Goal: Task Accomplishment & Management: Manage account settings

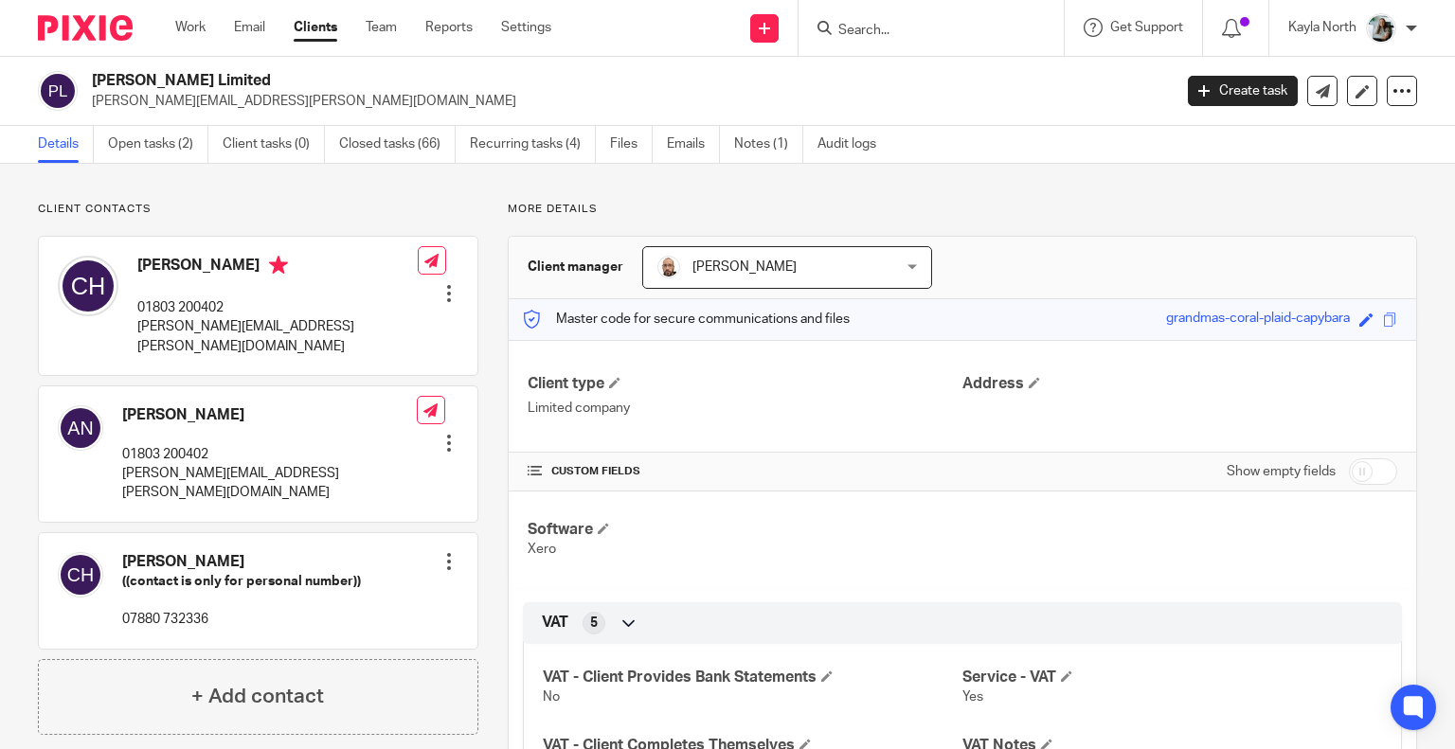
click at [119, 25] on img at bounding box center [85, 28] width 95 height 26
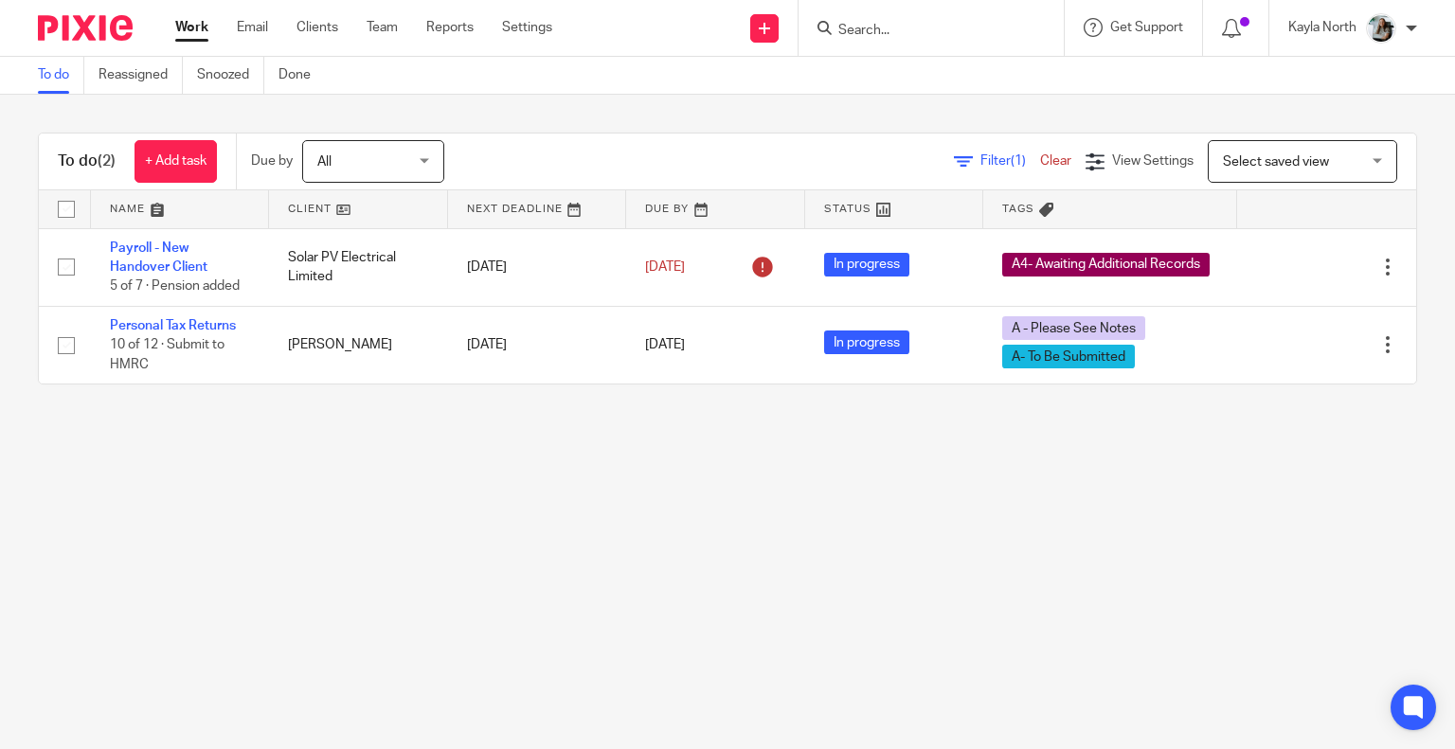
click at [959, 35] on input "Search" at bounding box center [921, 31] width 170 height 17
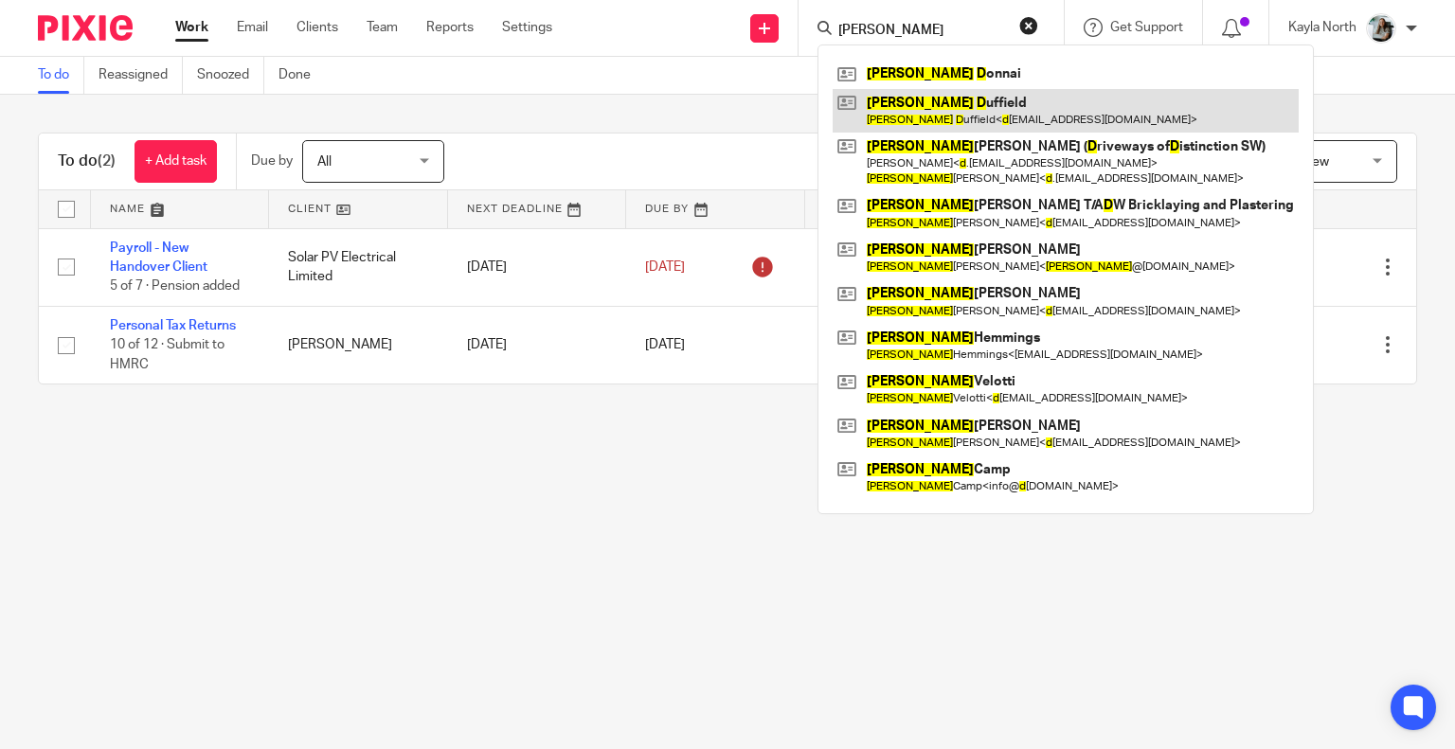
type input "daniel d"
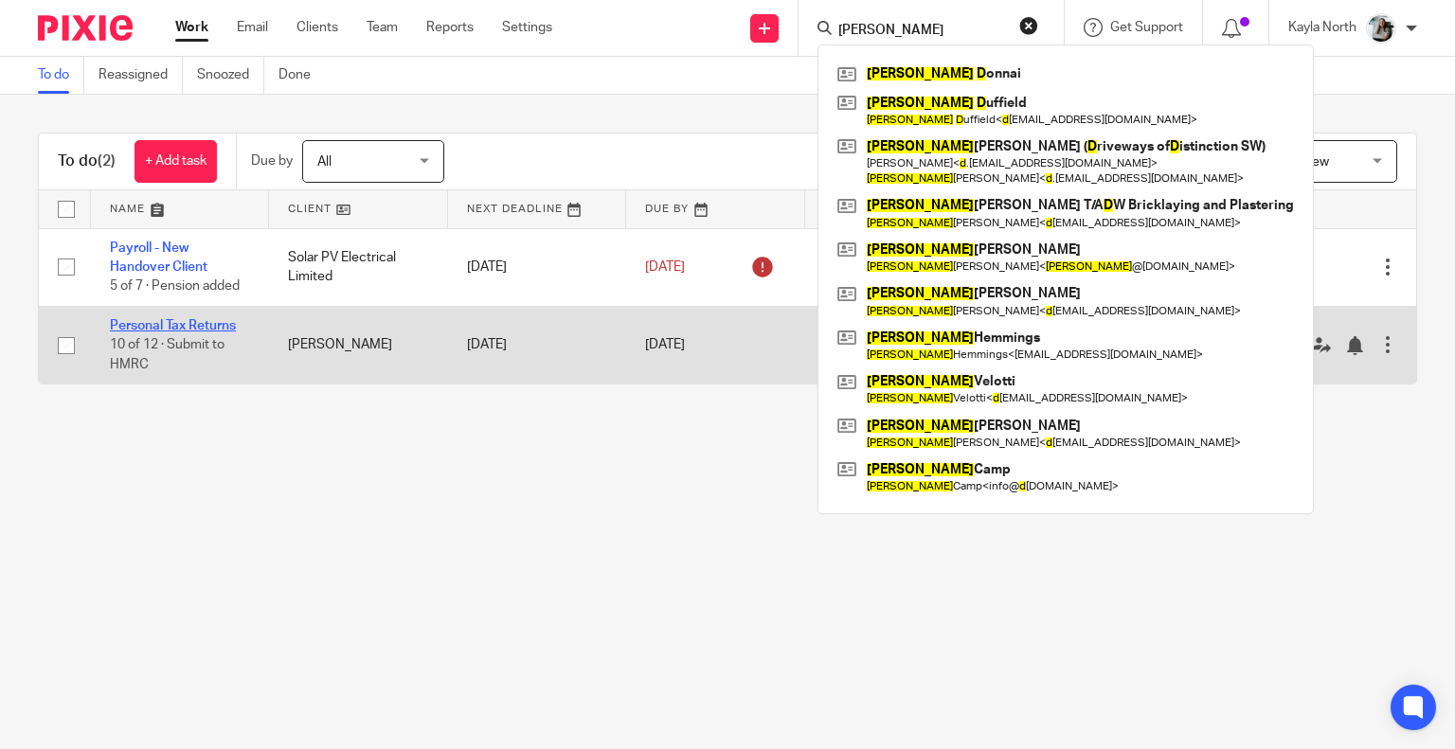
click at [175, 328] on link "Personal Tax Returns" at bounding box center [173, 325] width 126 height 13
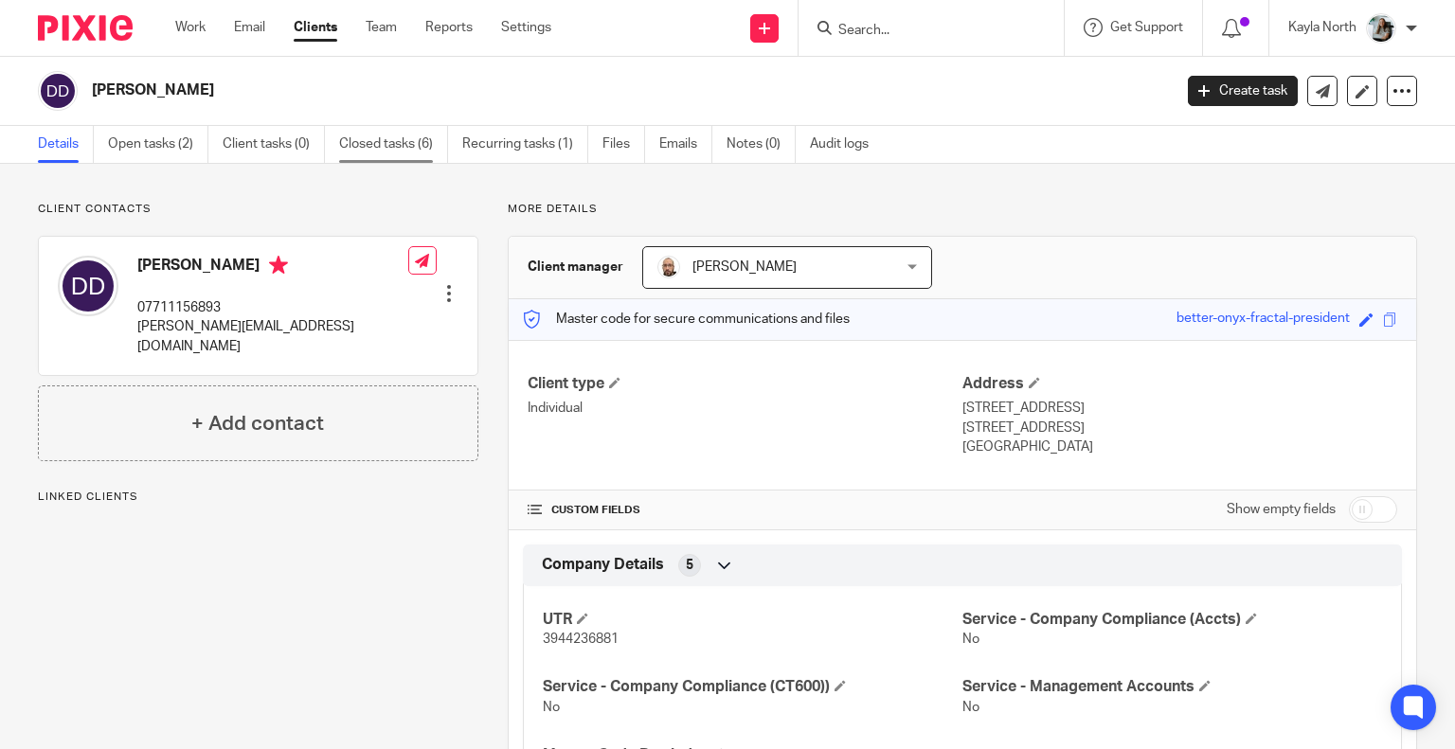
click at [348, 153] on link "Closed tasks (6)" at bounding box center [393, 144] width 109 height 37
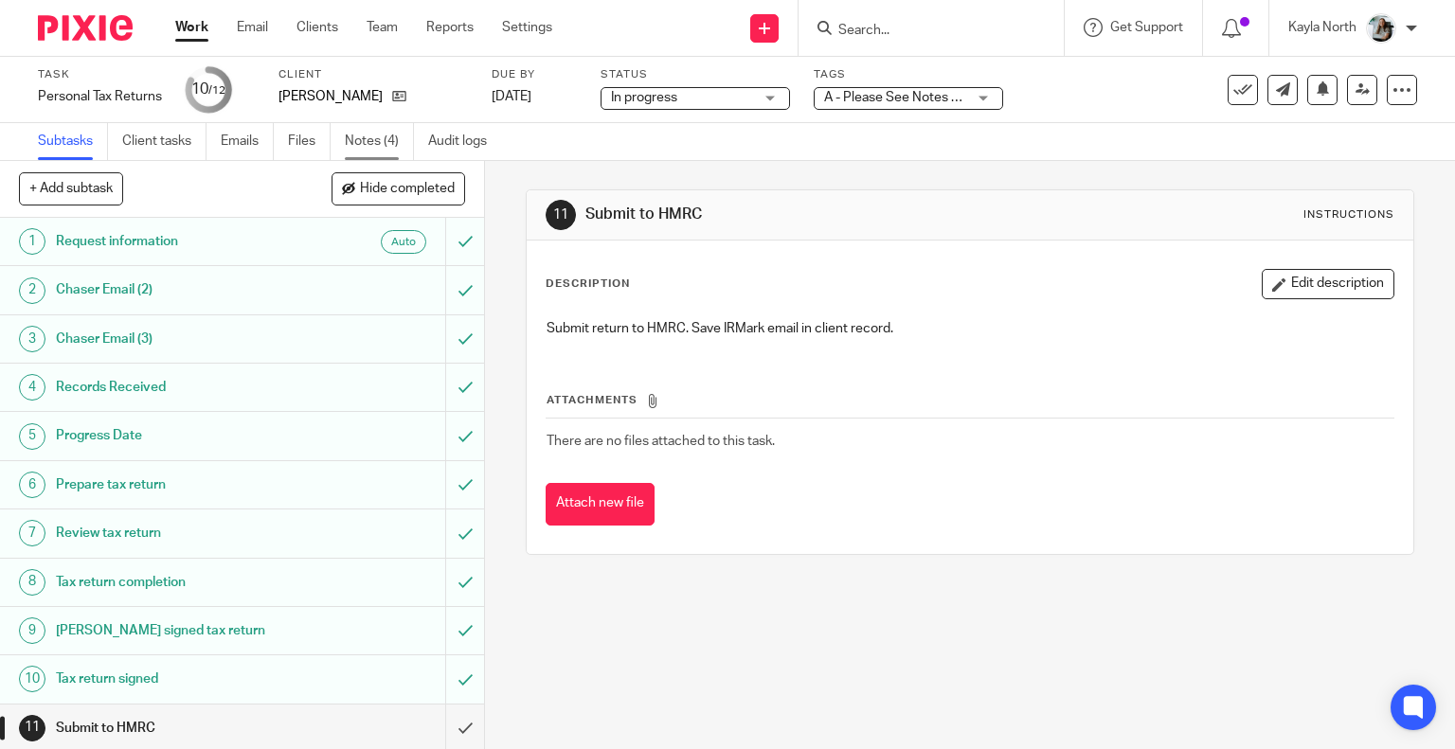
click at [374, 132] on link "Notes (4)" at bounding box center [379, 141] width 69 height 37
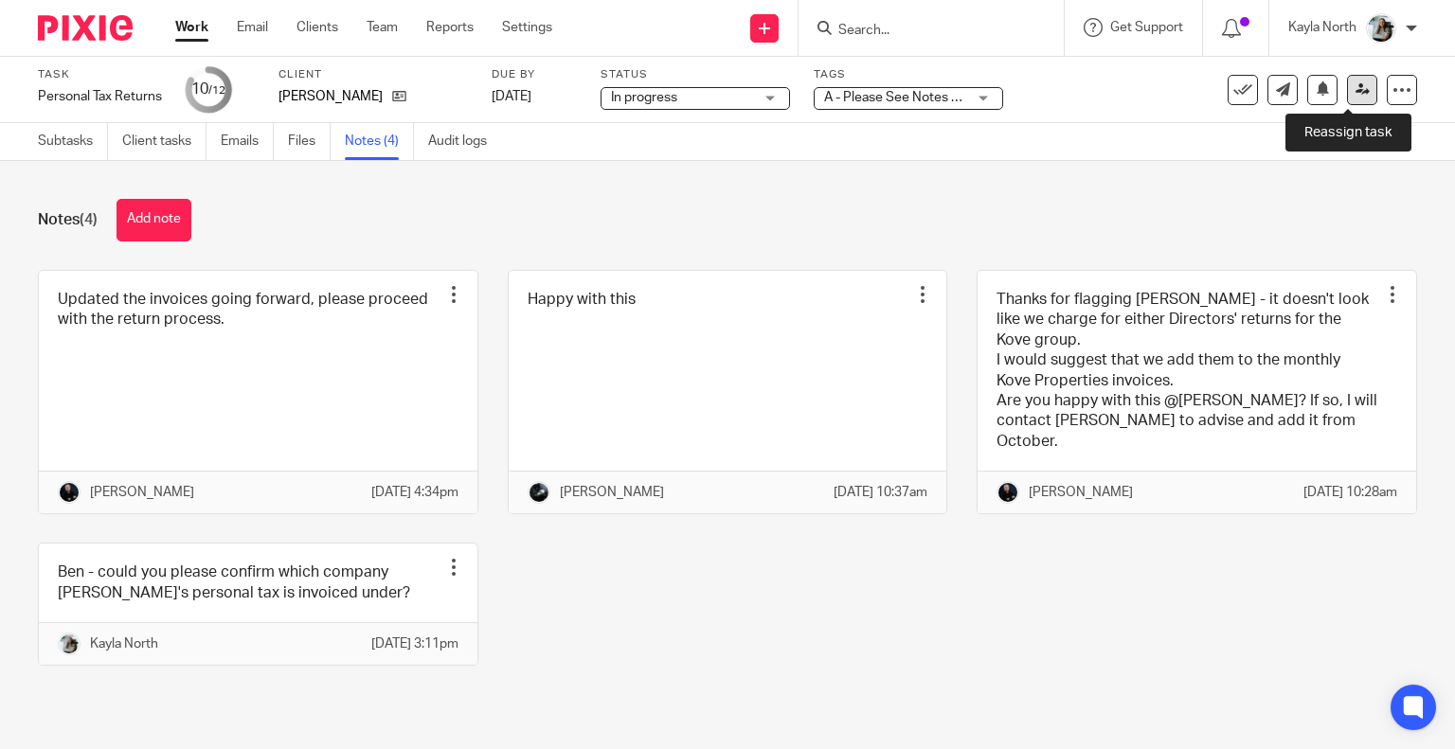
click at [1355, 86] on icon at bounding box center [1362, 89] width 14 height 14
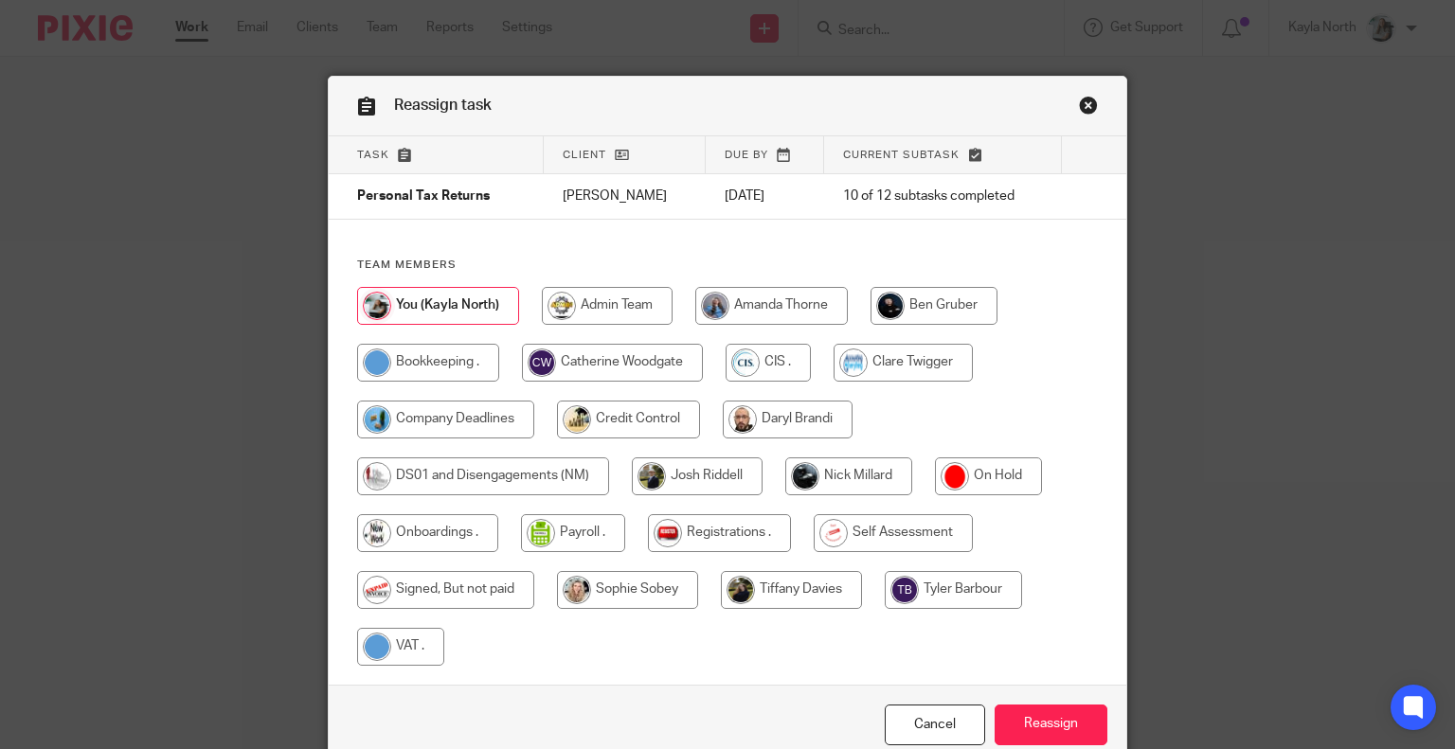
click at [652, 357] on input "radio" at bounding box center [612, 363] width 181 height 38
radio input "true"
click at [1079, 113] on link "Close this dialog window" at bounding box center [1088, 109] width 19 height 26
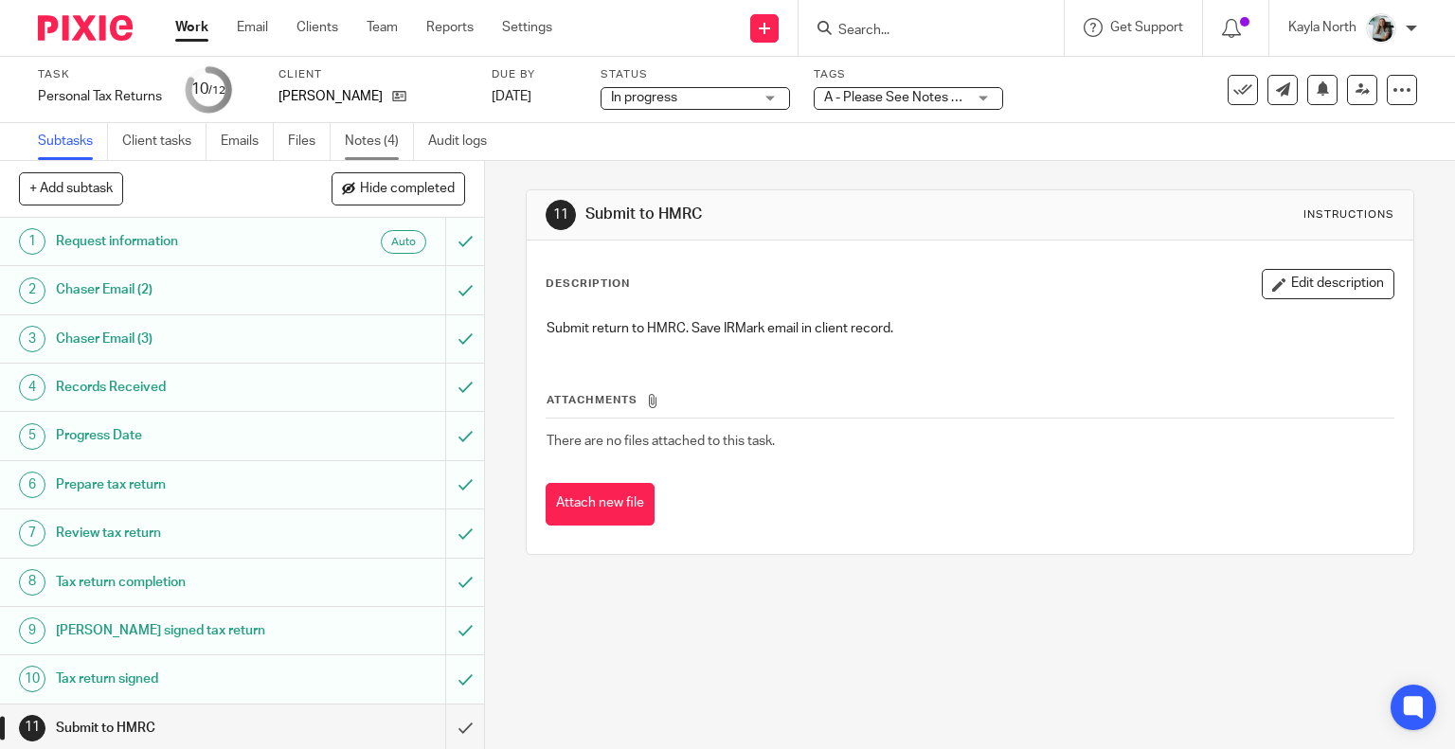
click at [378, 132] on link "Notes (4)" at bounding box center [379, 141] width 69 height 37
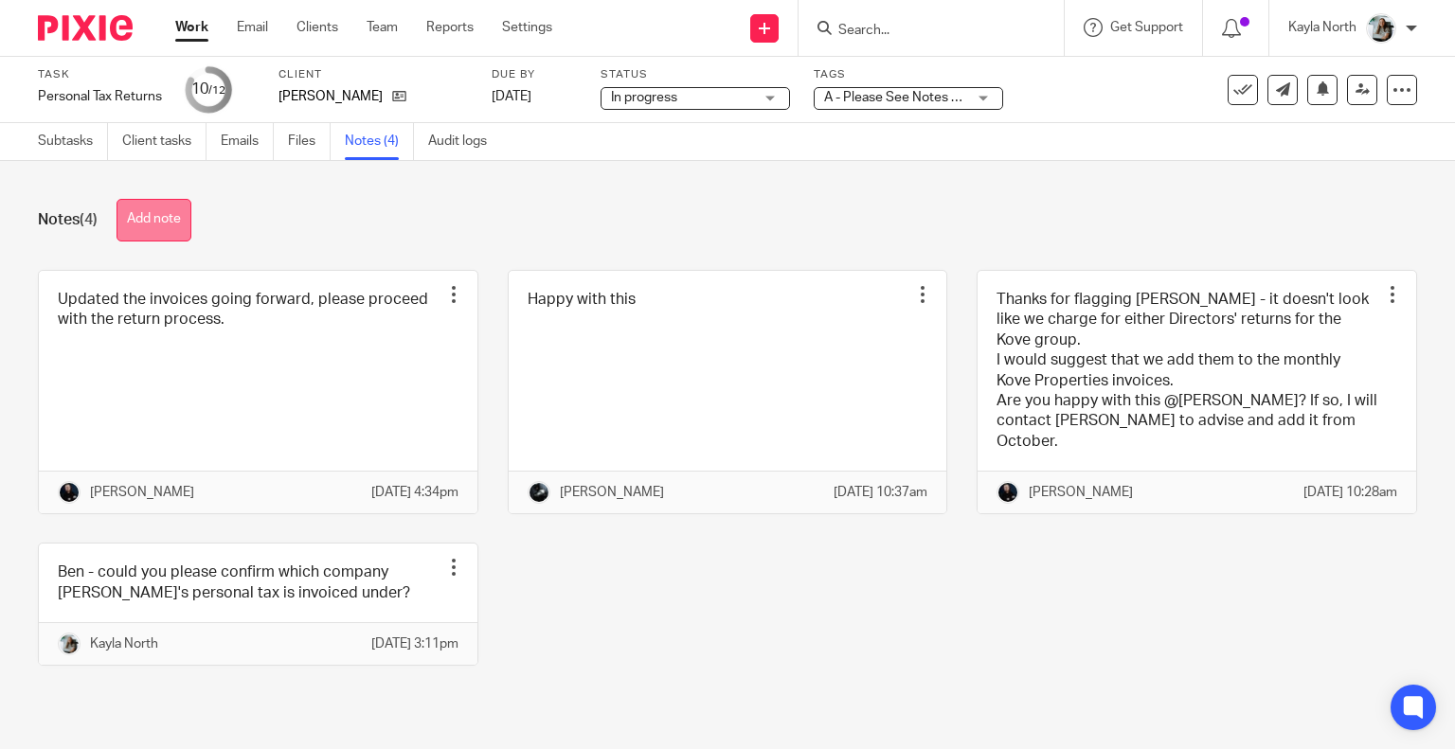
click at [152, 222] on button "Add note" at bounding box center [153, 220] width 75 height 43
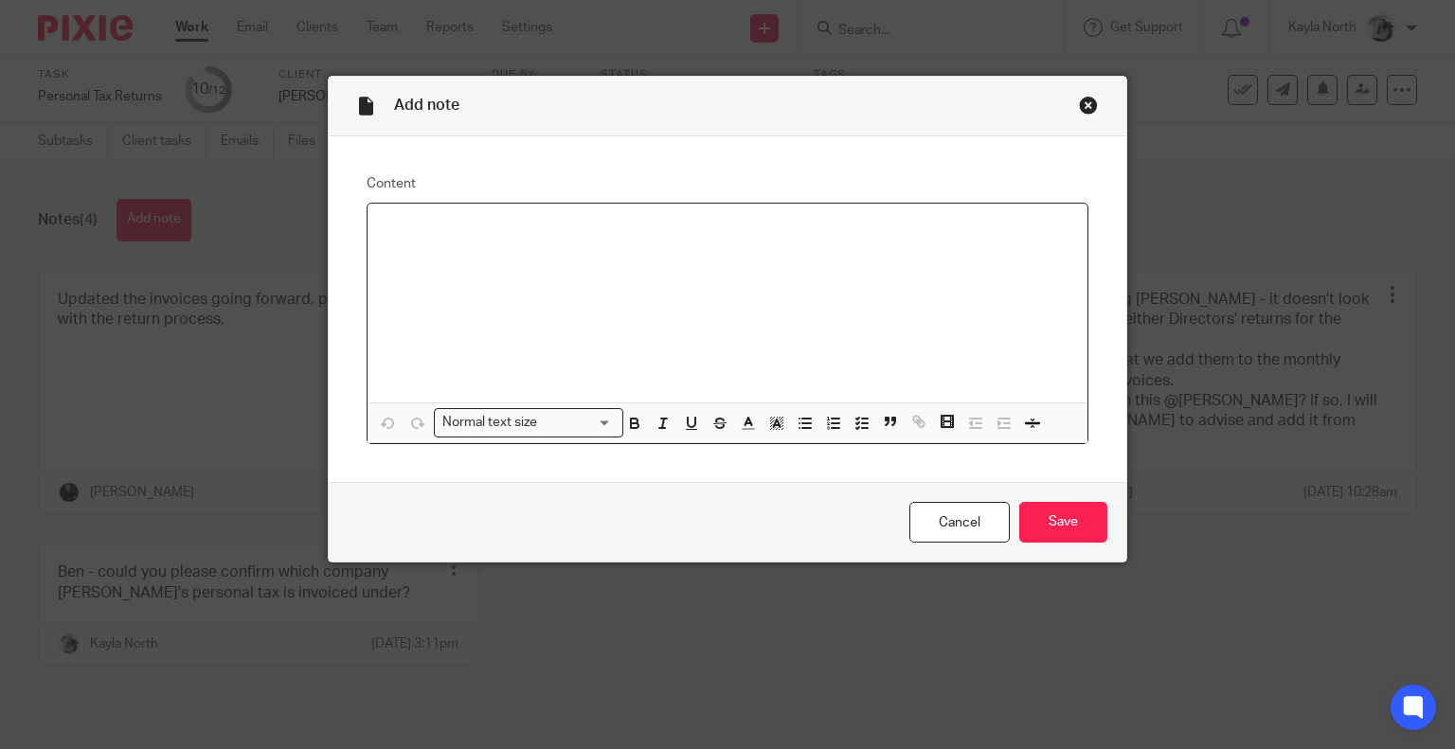
click at [368, 232] on div at bounding box center [727, 303] width 721 height 199
click at [1070, 517] on input "Save" at bounding box center [1063, 522] width 88 height 41
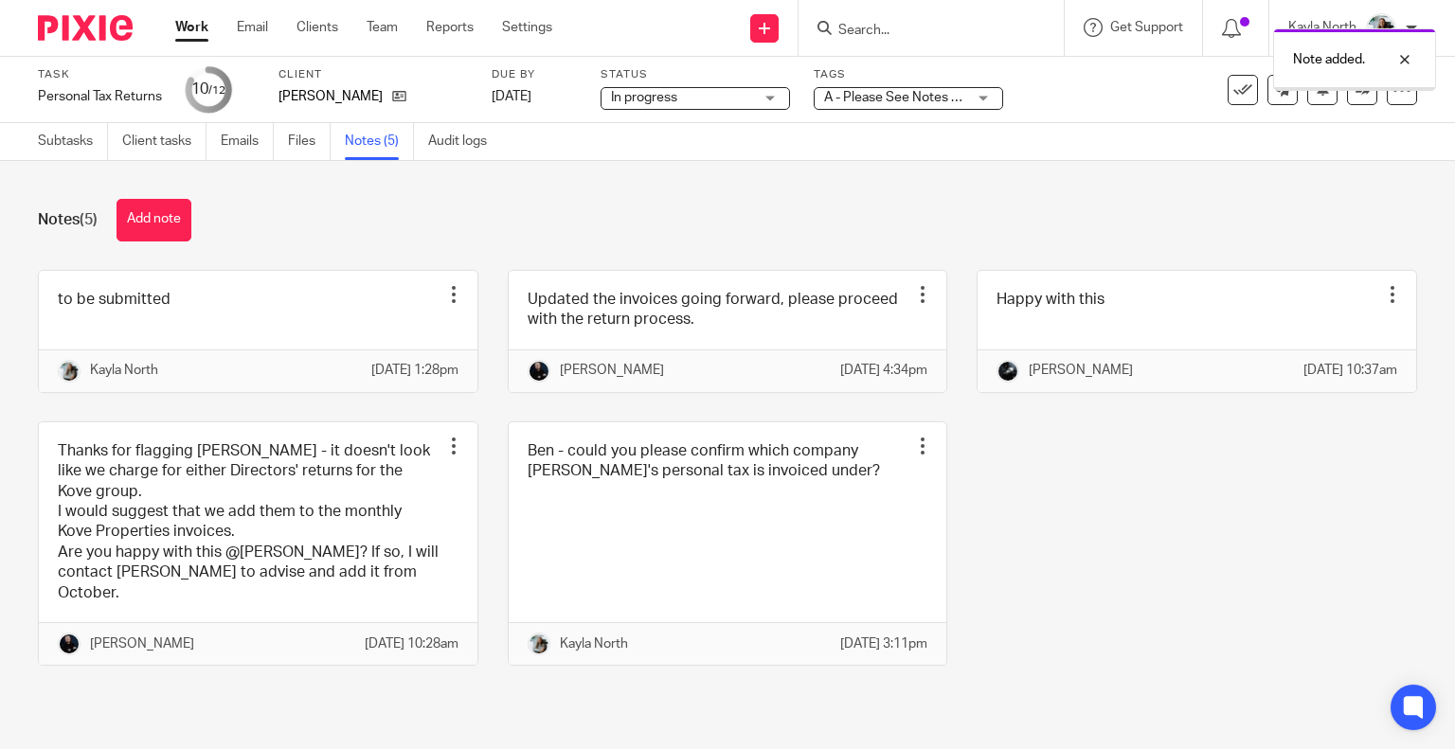
click at [908, 99] on span "A - Please See Notes + 1" at bounding box center [896, 97] width 145 height 13
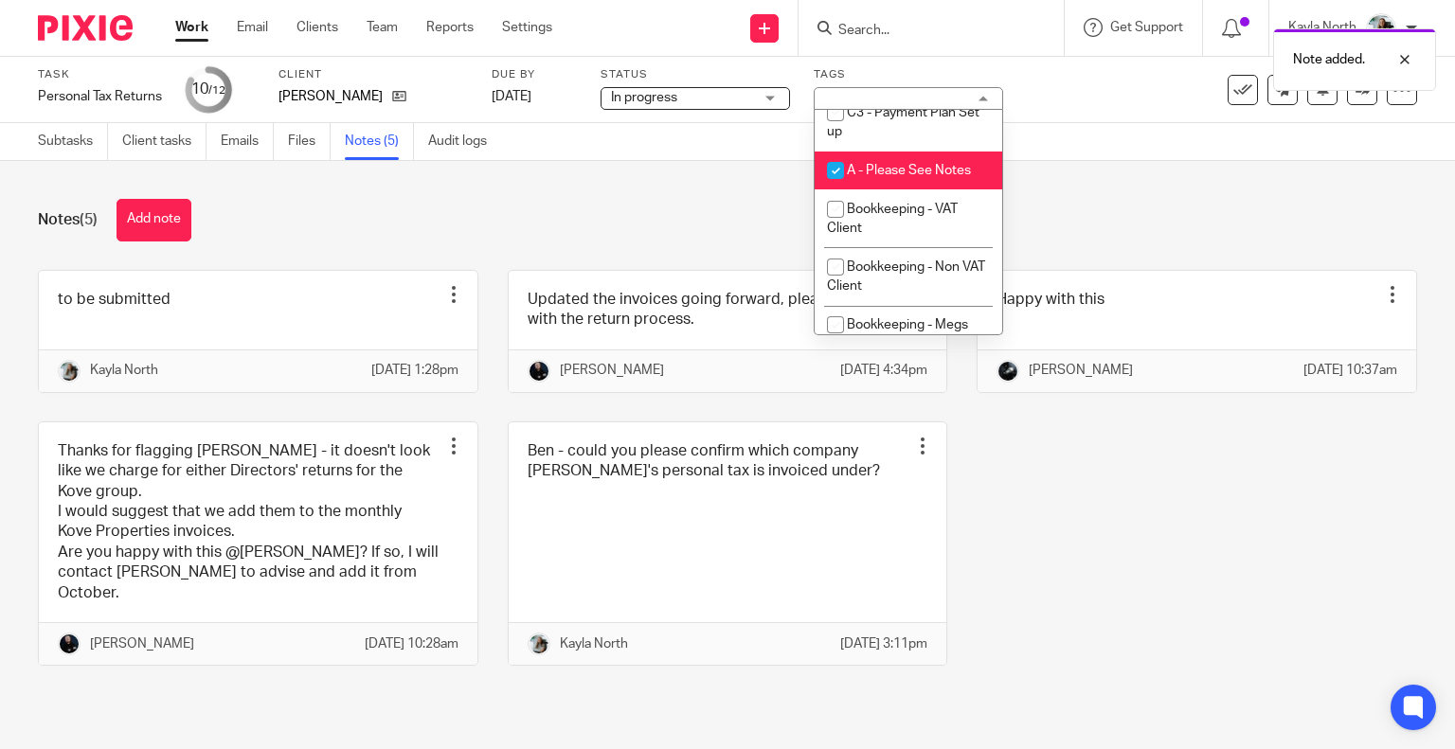
click at [897, 158] on li "A - Please See Notes" at bounding box center [909, 171] width 188 height 39
checkbox input "false"
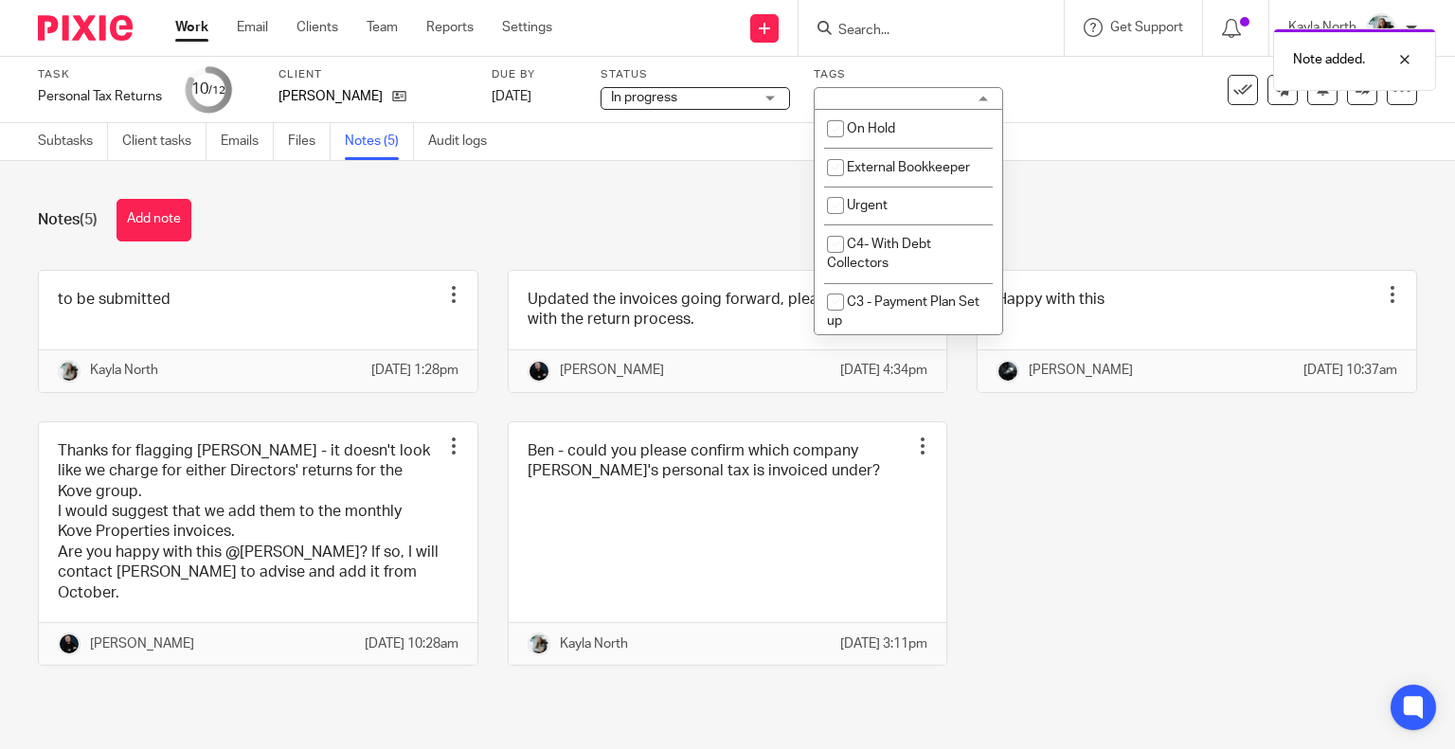
click at [1050, 207] on div "Notes (5) Add note" at bounding box center [727, 220] width 1379 height 43
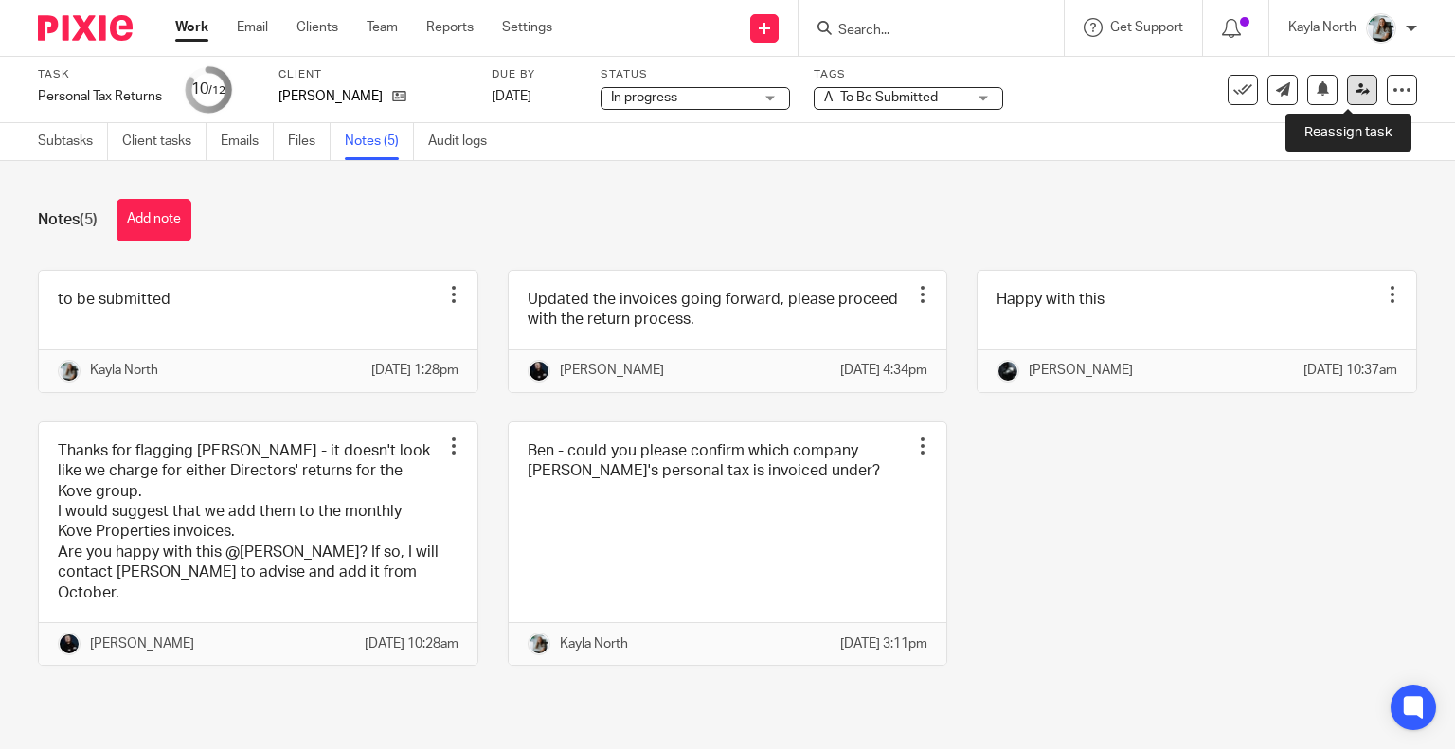
click at [1355, 94] on icon at bounding box center [1362, 89] width 14 height 14
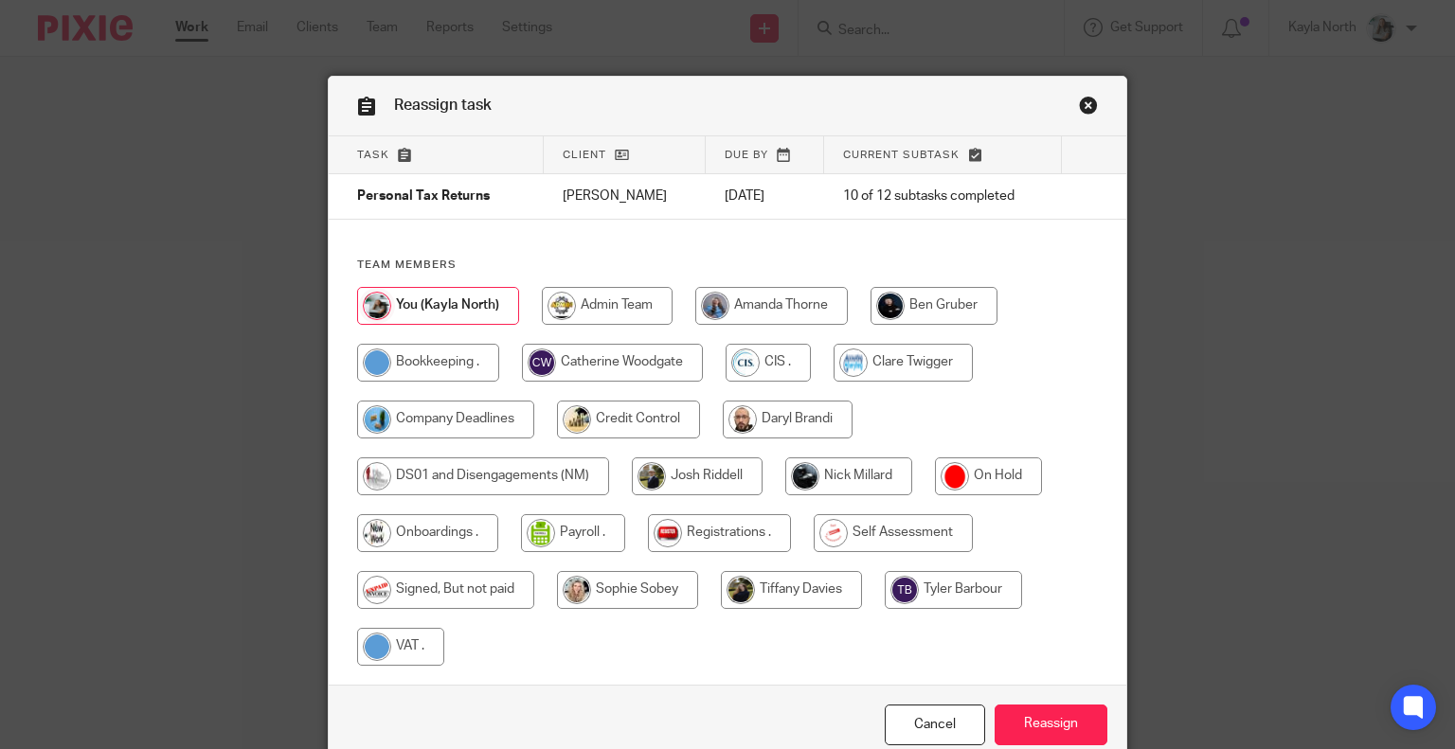
click at [641, 363] on input "radio" at bounding box center [612, 363] width 181 height 38
radio input "true"
click at [1054, 738] on input "Reassign" at bounding box center [1050, 725] width 113 height 41
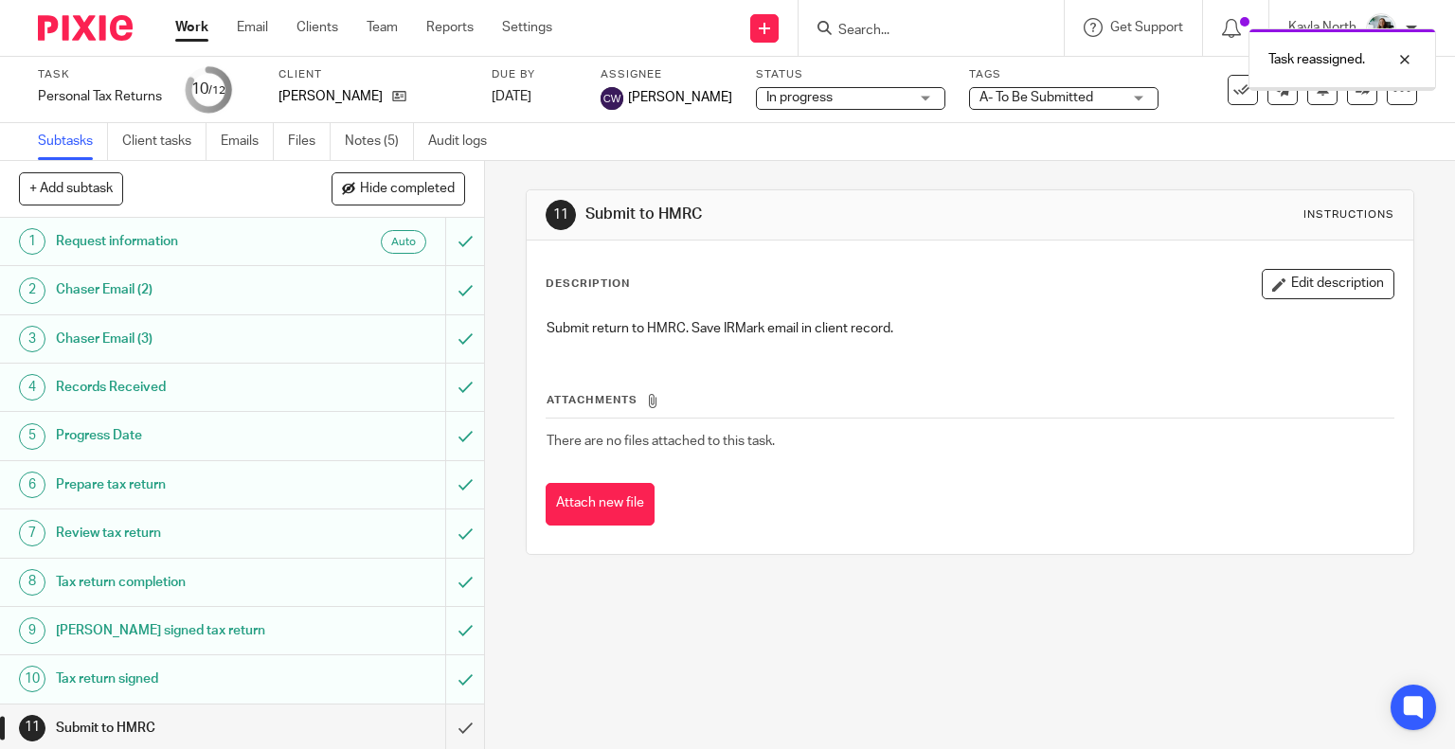
click at [893, 39] on div "Task reassigned." at bounding box center [1081, 55] width 708 height 72
click at [884, 26] on div "Task reassigned." at bounding box center [1081, 55] width 708 height 72
click at [878, 28] on div "Task reassigned." at bounding box center [1081, 55] width 708 height 72
click at [849, 27] on div "Task reassigned." at bounding box center [1081, 55] width 708 height 72
click at [1406, 60] on div at bounding box center [1390, 59] width 51 height 23
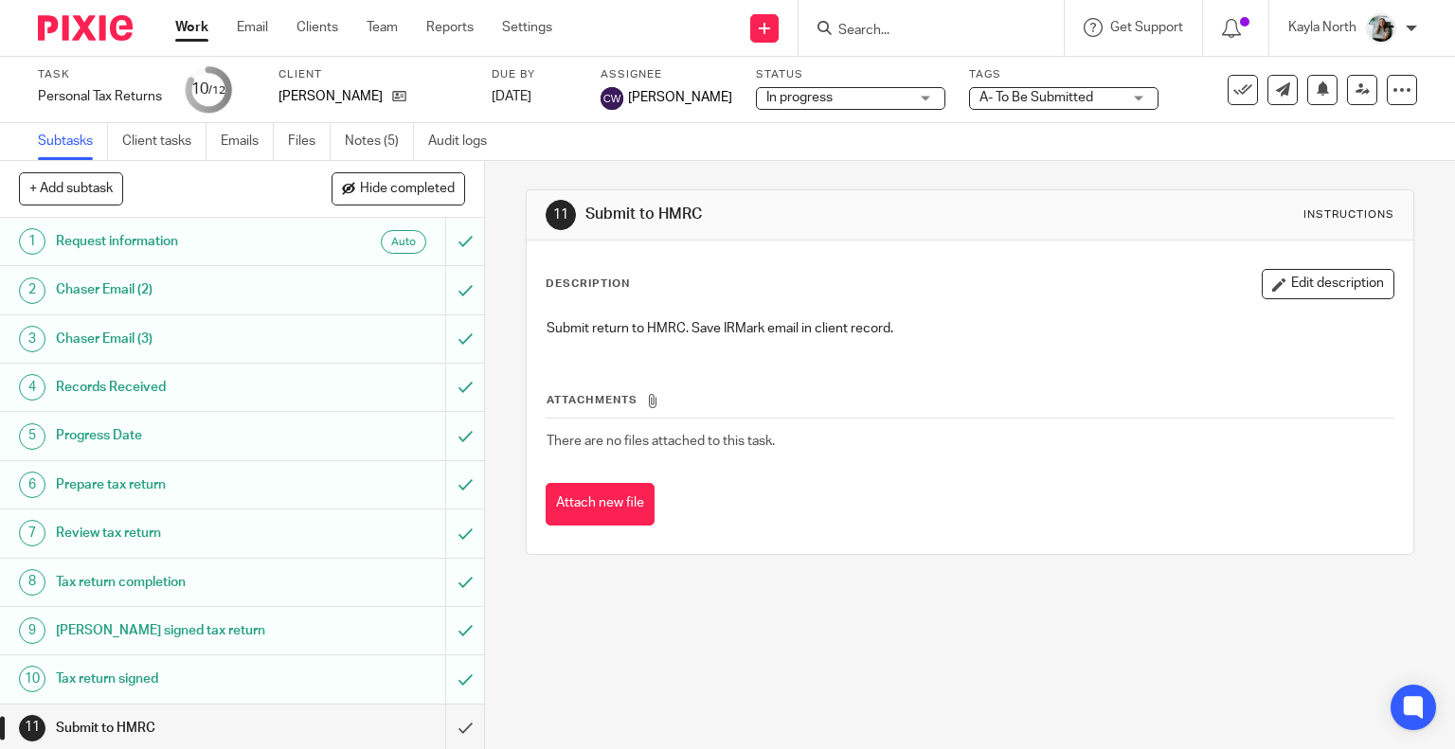
click at [844, 24] on input "Search" at bounding box center [921, 31] width 170 height 17
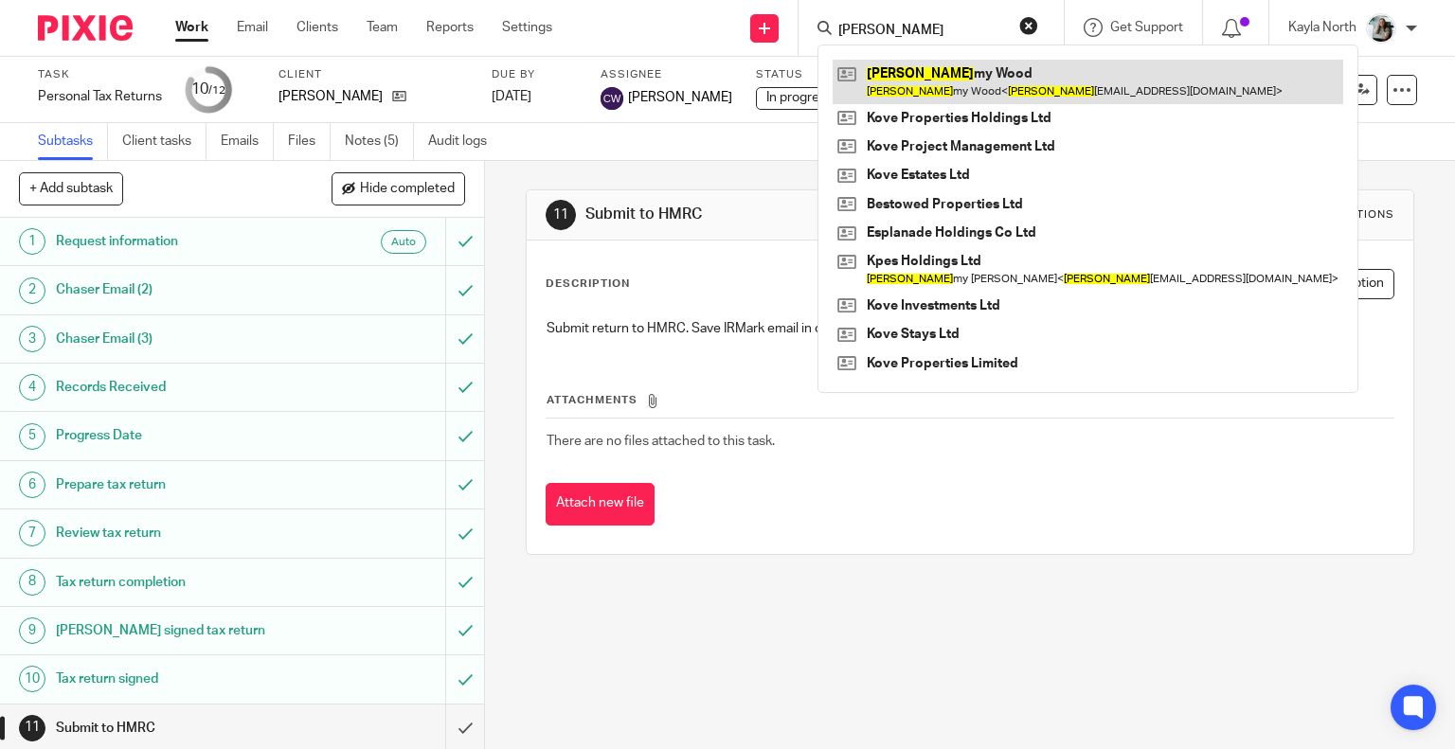
type input "jere"
click at [911, 83] on link at bounding box center [1088, 82] width 511 height 44
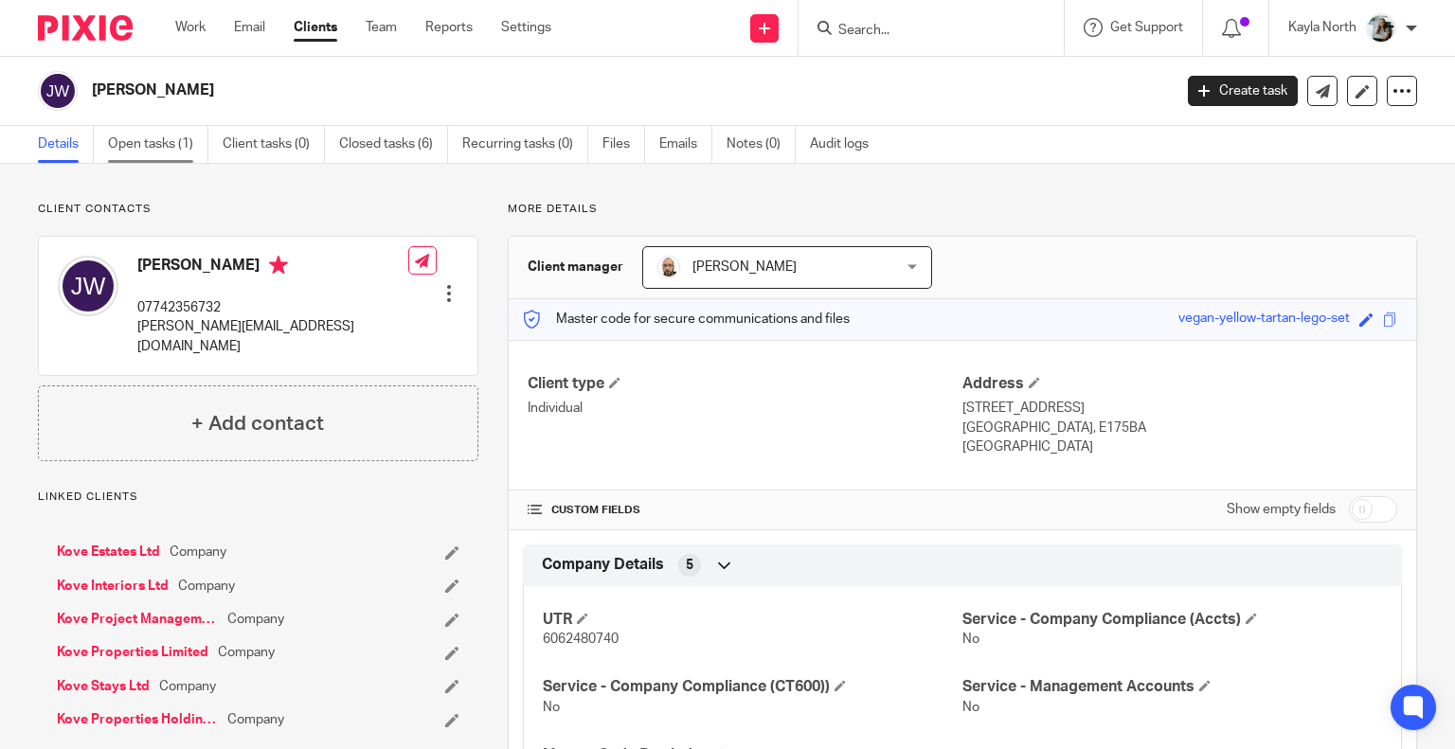
click at [159, 126] on link "Open tasks (1)" at bounding box center [158, 144] width 100 height 37
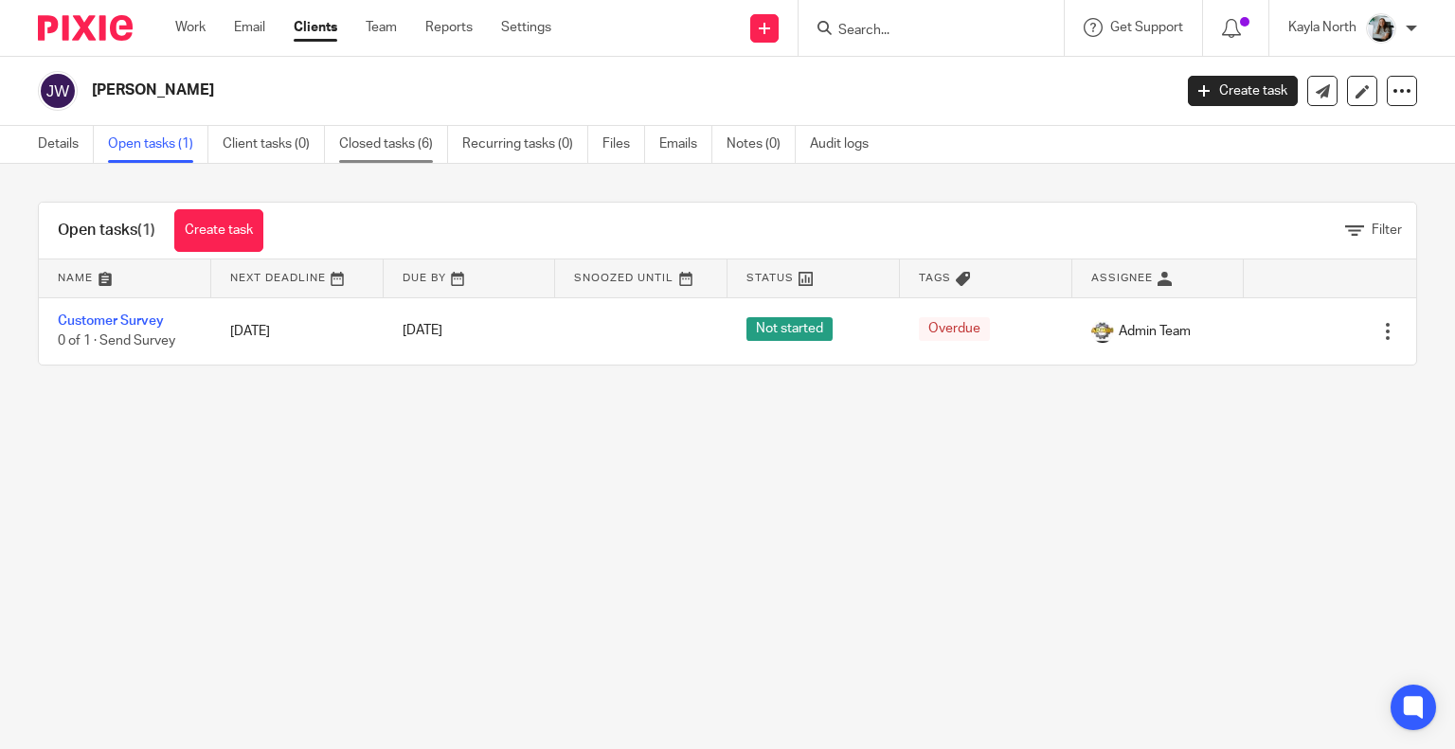
click at [421, 142] on link "Closed tasks (6)" at bounding box center [393, 144] width 109 height 37
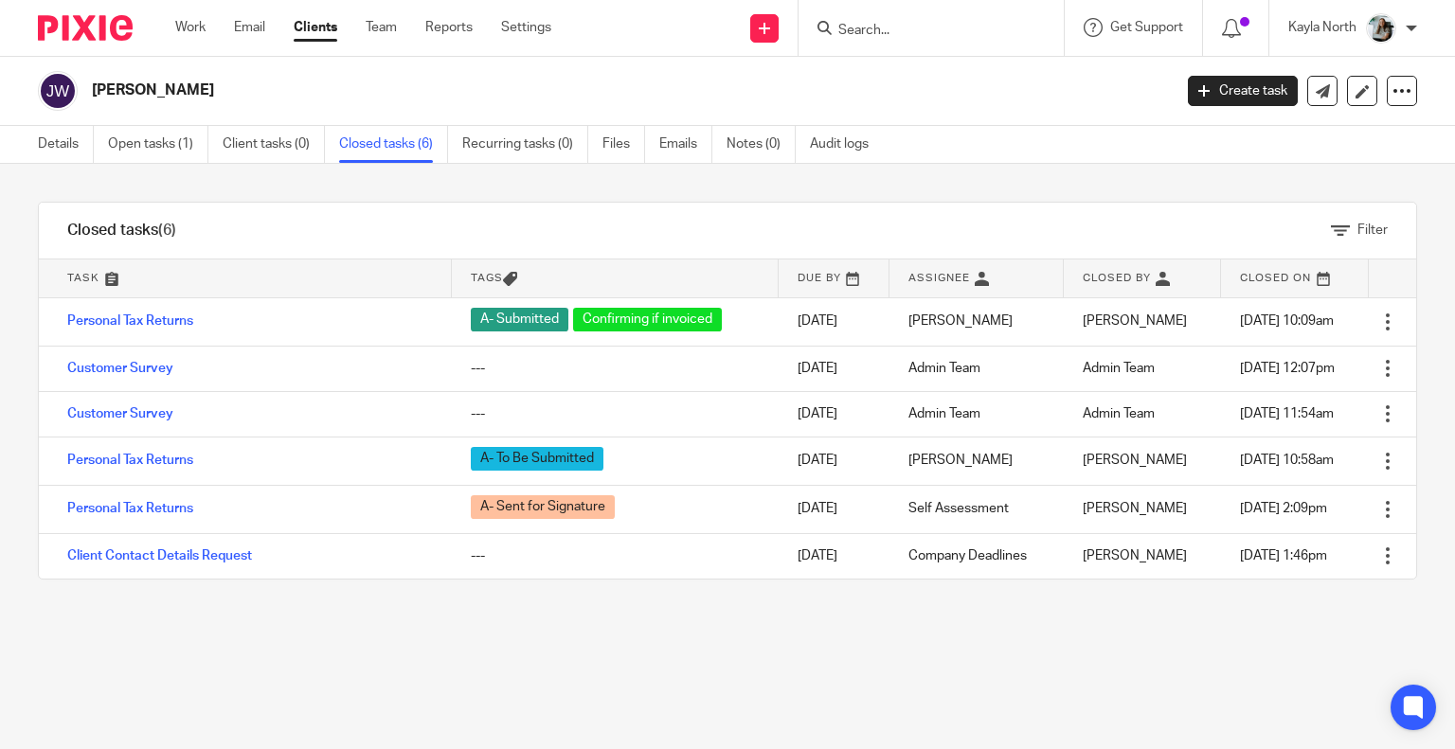
click at [110, 22] on img at bounding box center [85, 28] width 95 height 26
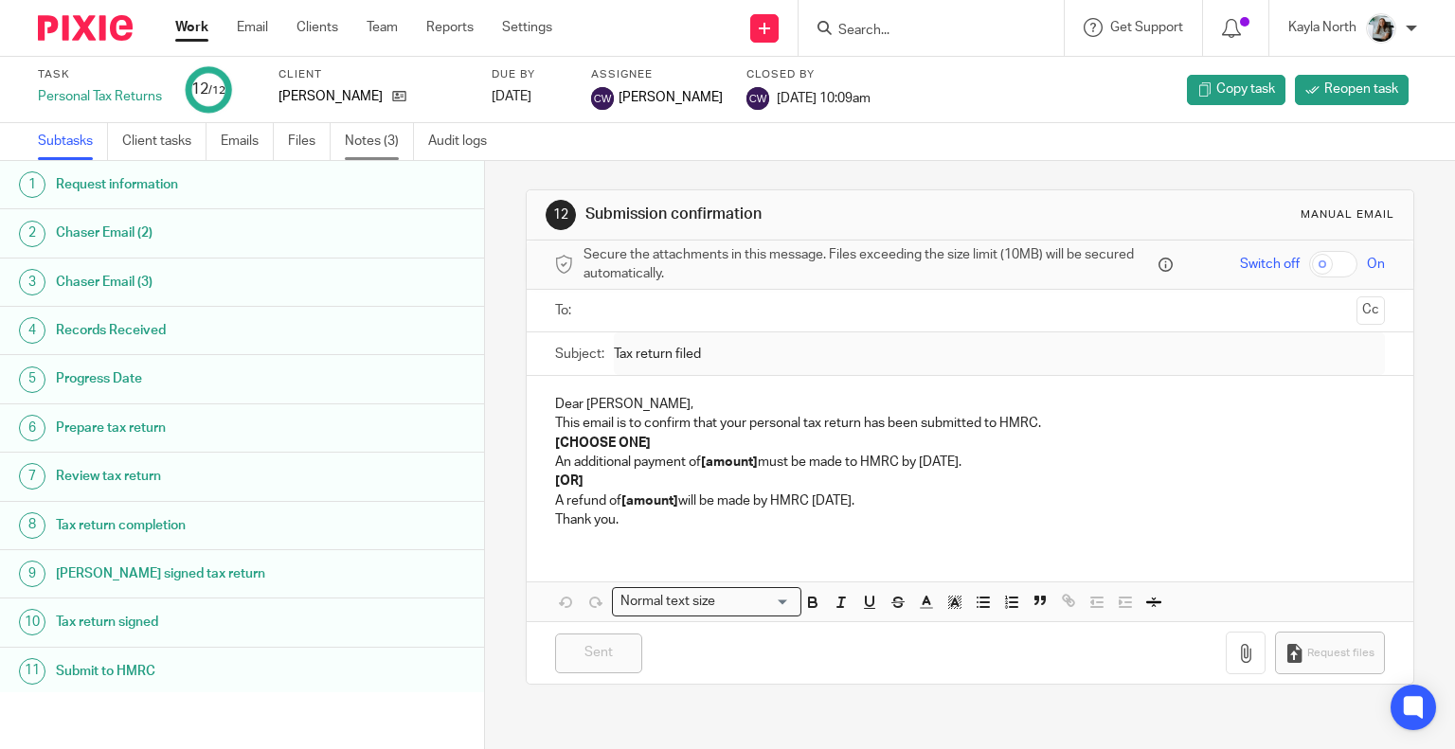
click at [364, 132] on link "Notes (3)" at bounding box center [379, 141] width 69 height 37
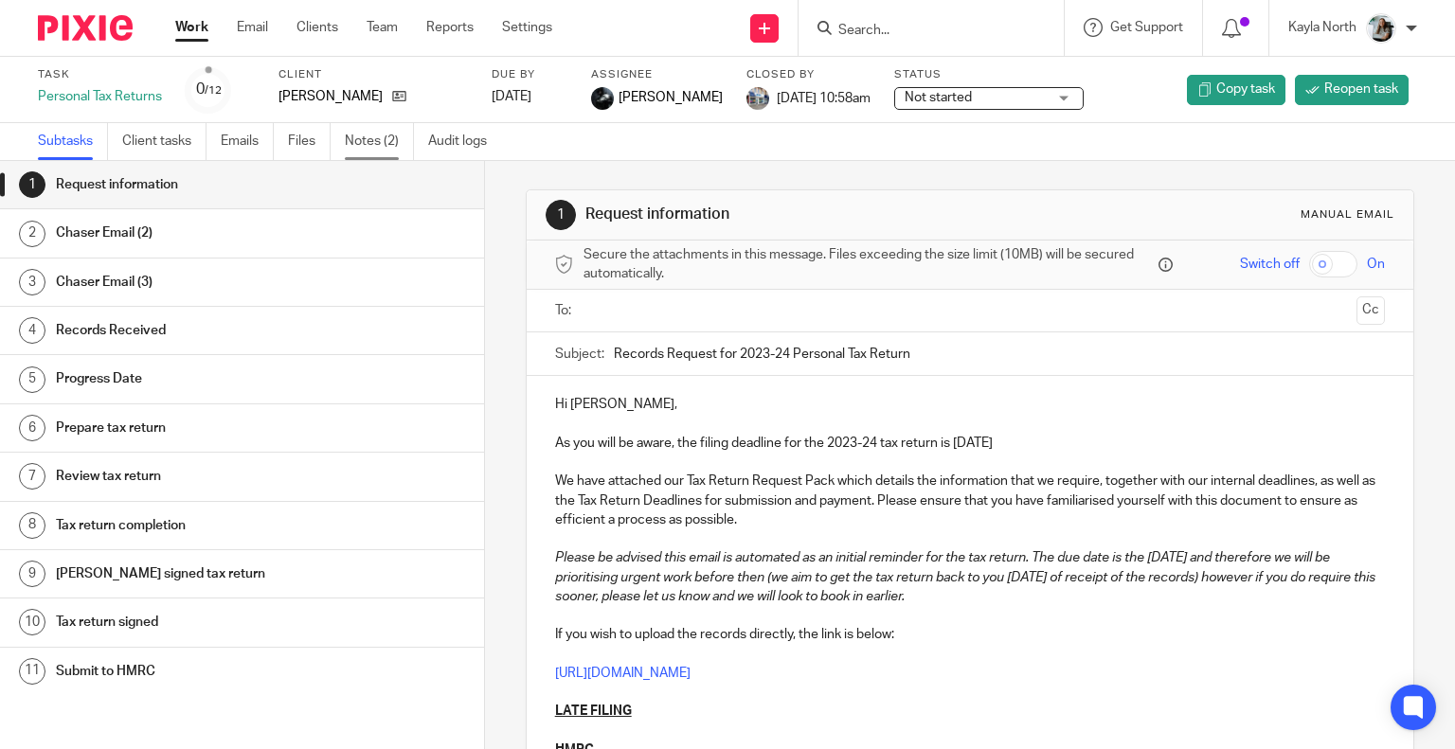
click at [354, 155] on link "Notes (2)" at bounding box center [379, 141] width 69 height 37
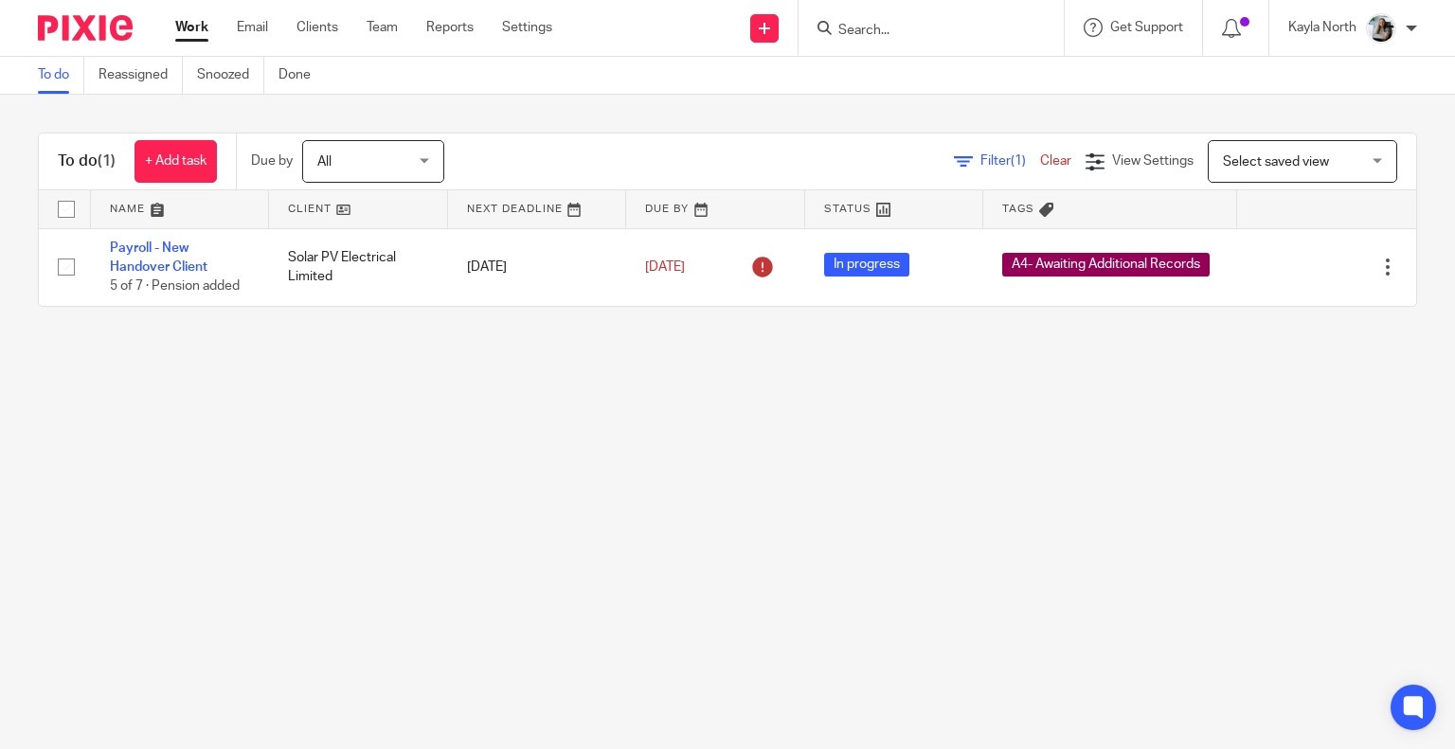
click at [861, 40] on div at bounding box center [930, 28] width 265 height 56
click at [868, 21] on form at bounding box center [937, 28] width 202 height 24
click at [946, 32] on input "Search" at bounding box center [921, 31] width 170 height 17
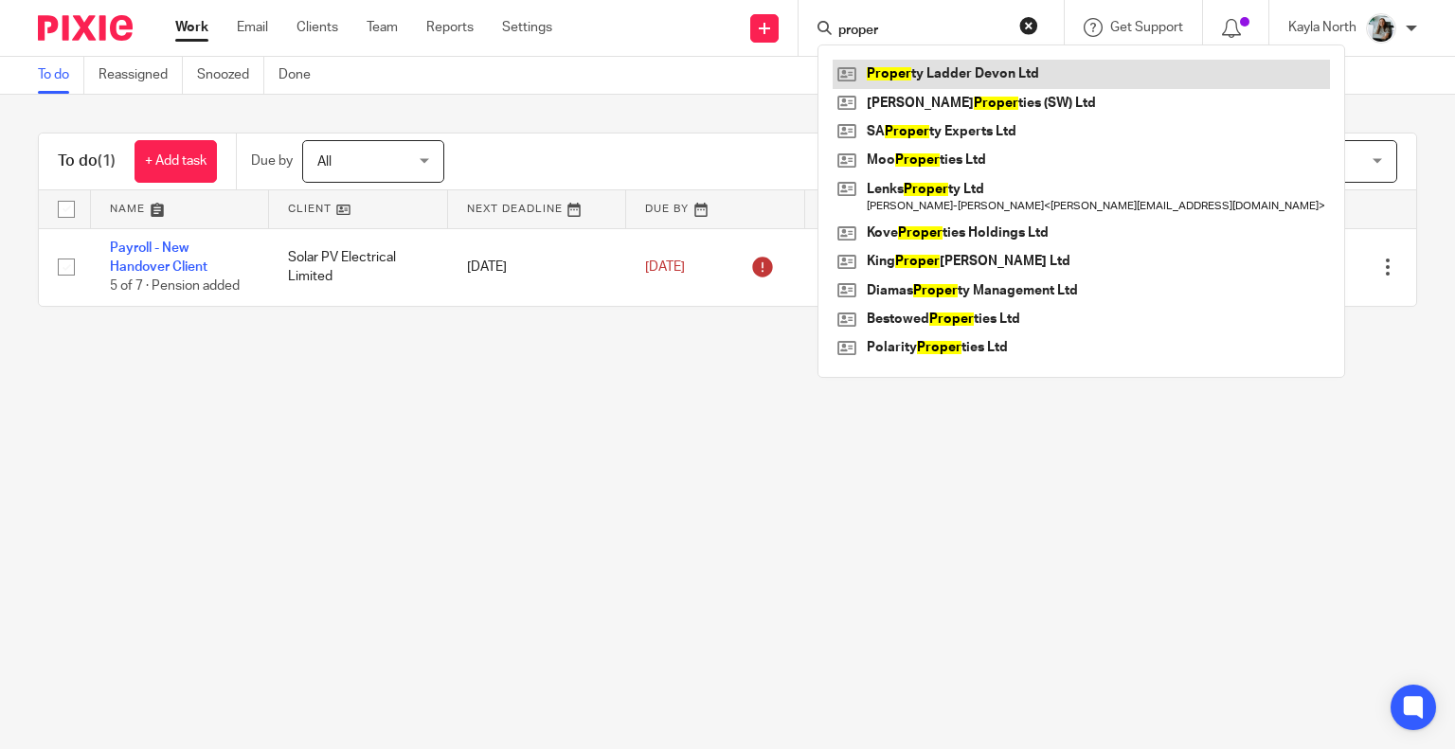
type input "proper"
click at [1027, 71] on link at bounding box center [1081, 74] width 497 height 28
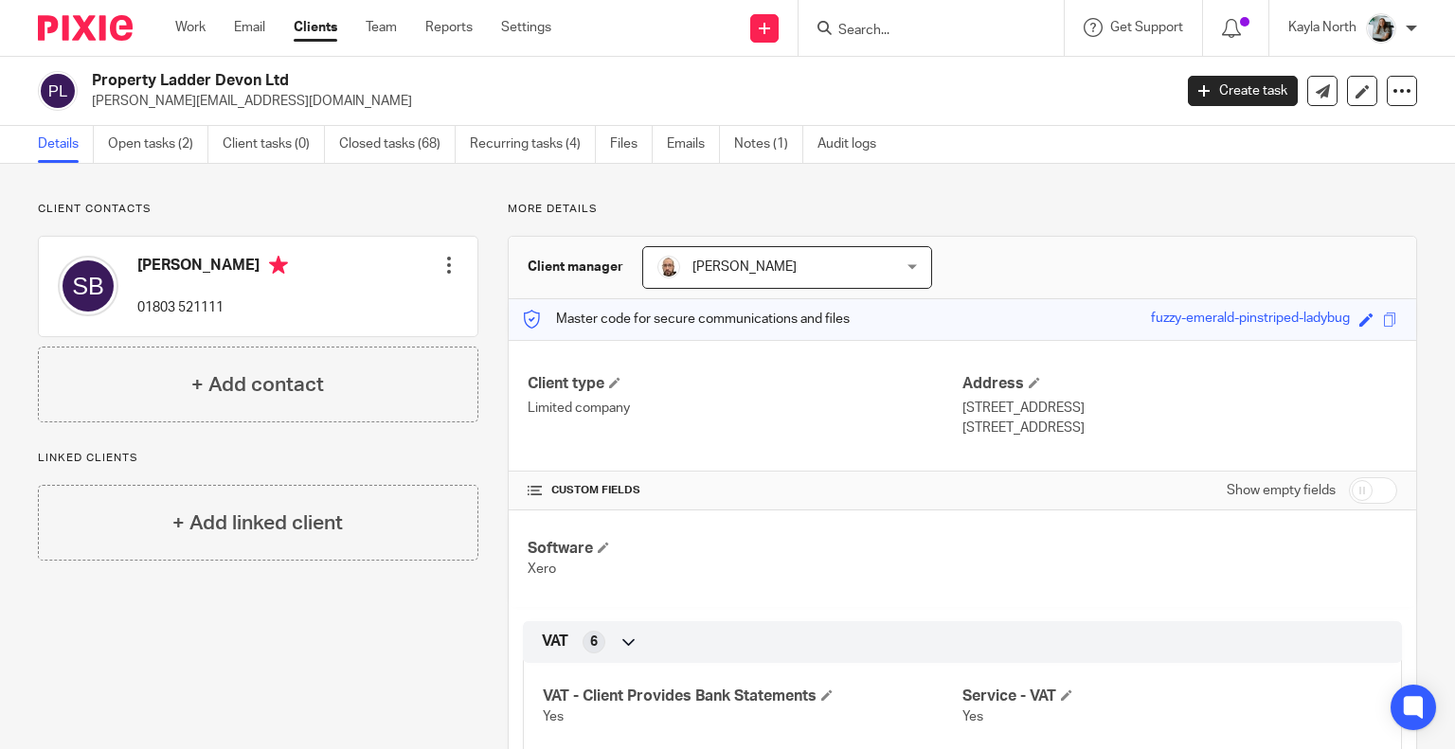
click at [53, 28] on img at bounding box center [85, 28] width 95 height 26
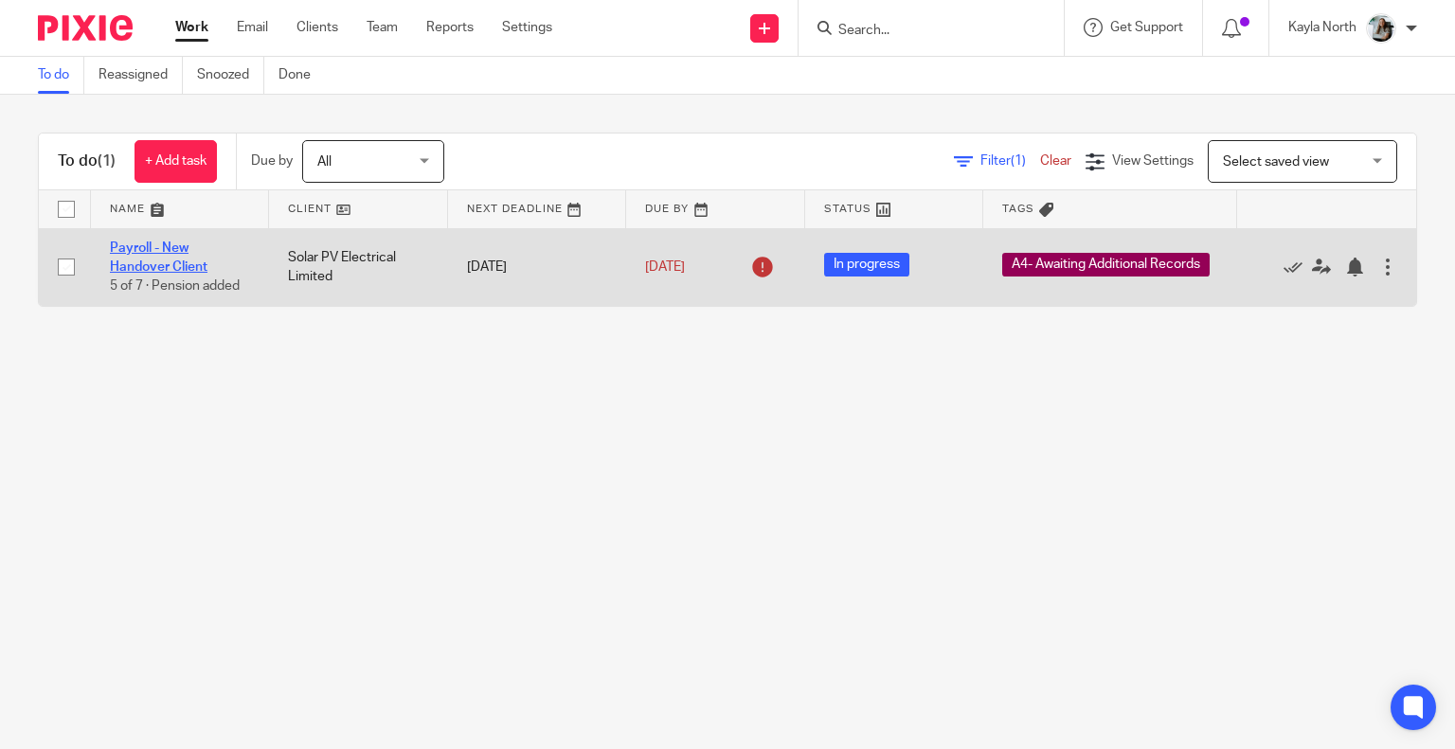
click at [177, 265] on link "Payroll - New Handover Client" at bounding box center [159, 258] width 98 height 32
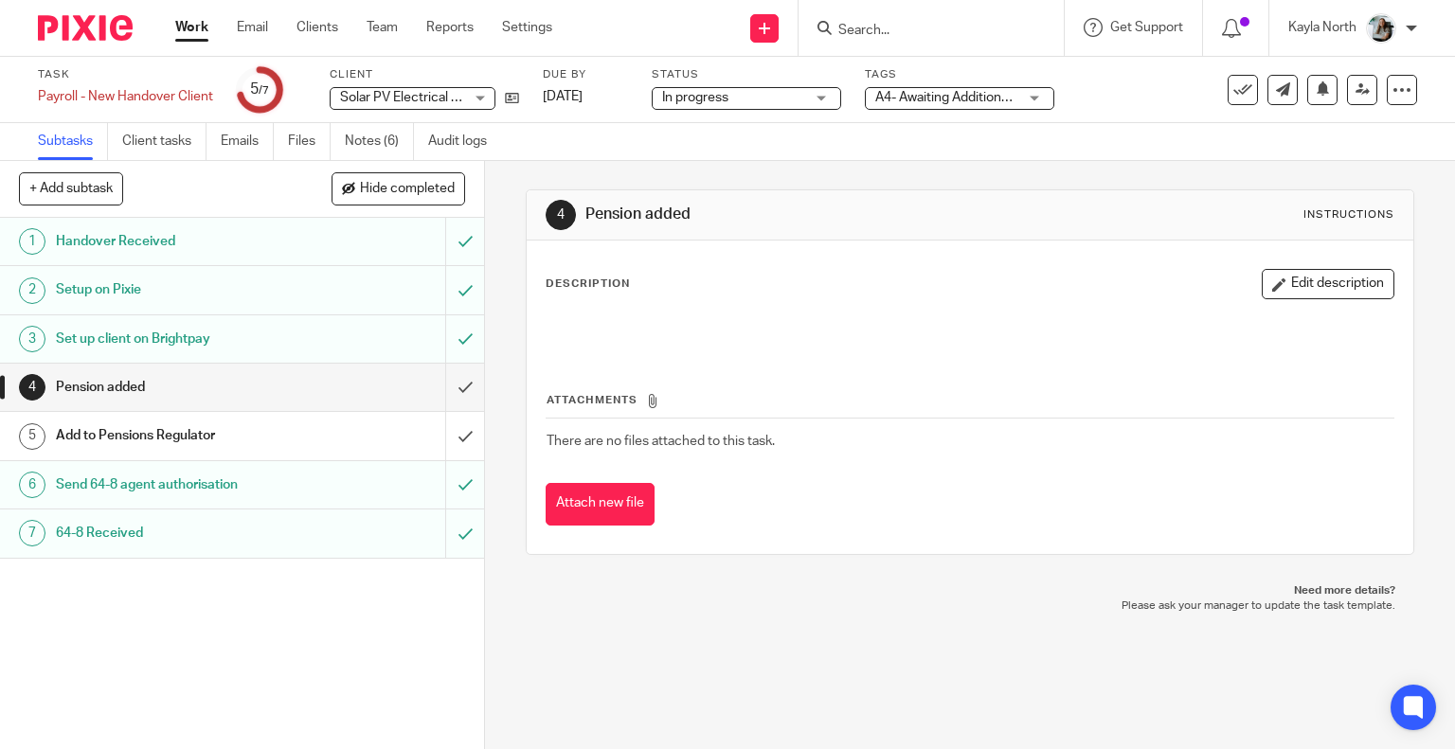
click at [103, 27] on img at bounding box center [85, 28] width 95 height 26
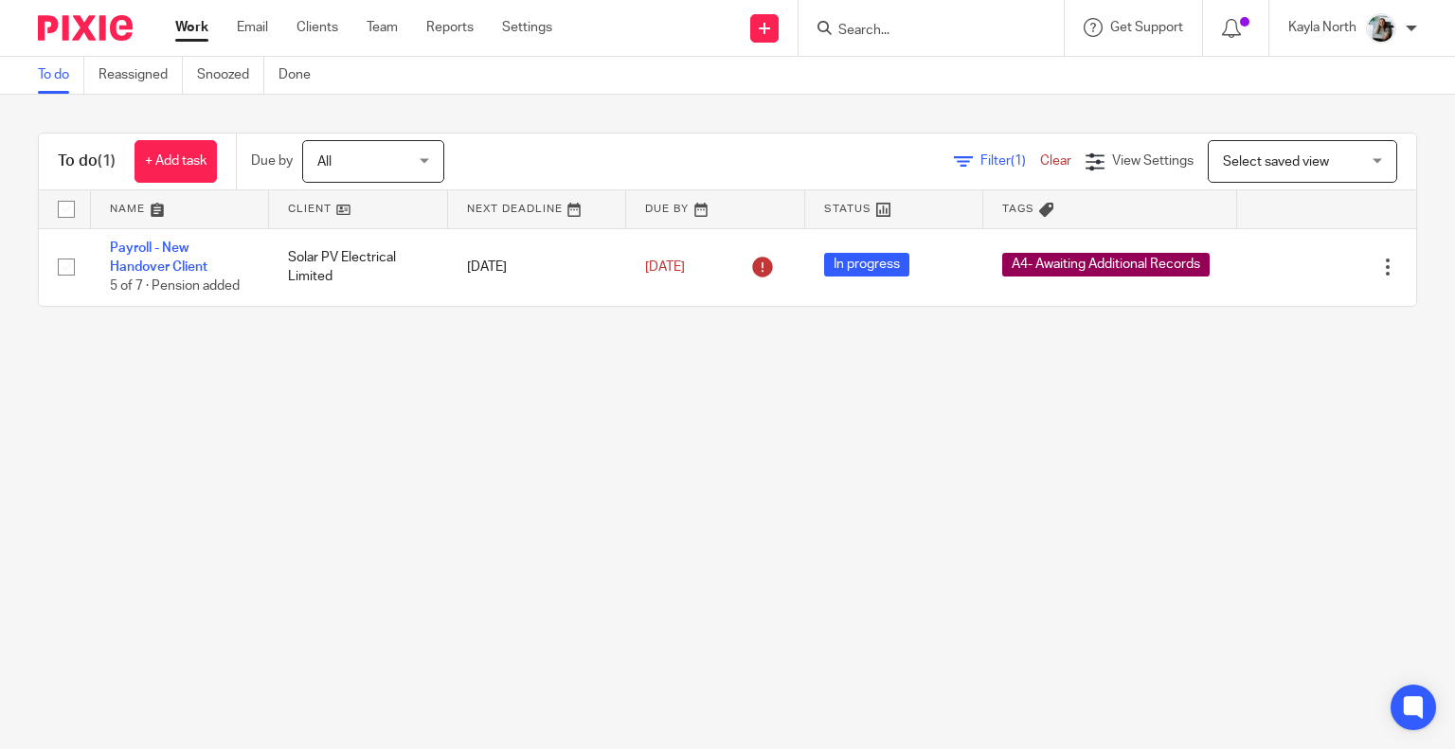
click at [869, 33] on input "Search" at bounding box center [921, 31] width 170 height 17
type input "guy brown"
click at [1027, 26] on button "reset" at bounding box center [1028, 25] width 19 height 19
click at [919, 37] on input "Search" at bounding box center [921, 31] width 170 height 17
click at [870, 23] on input "01803435601" at bounding box center [921, 31] width 170 height 17
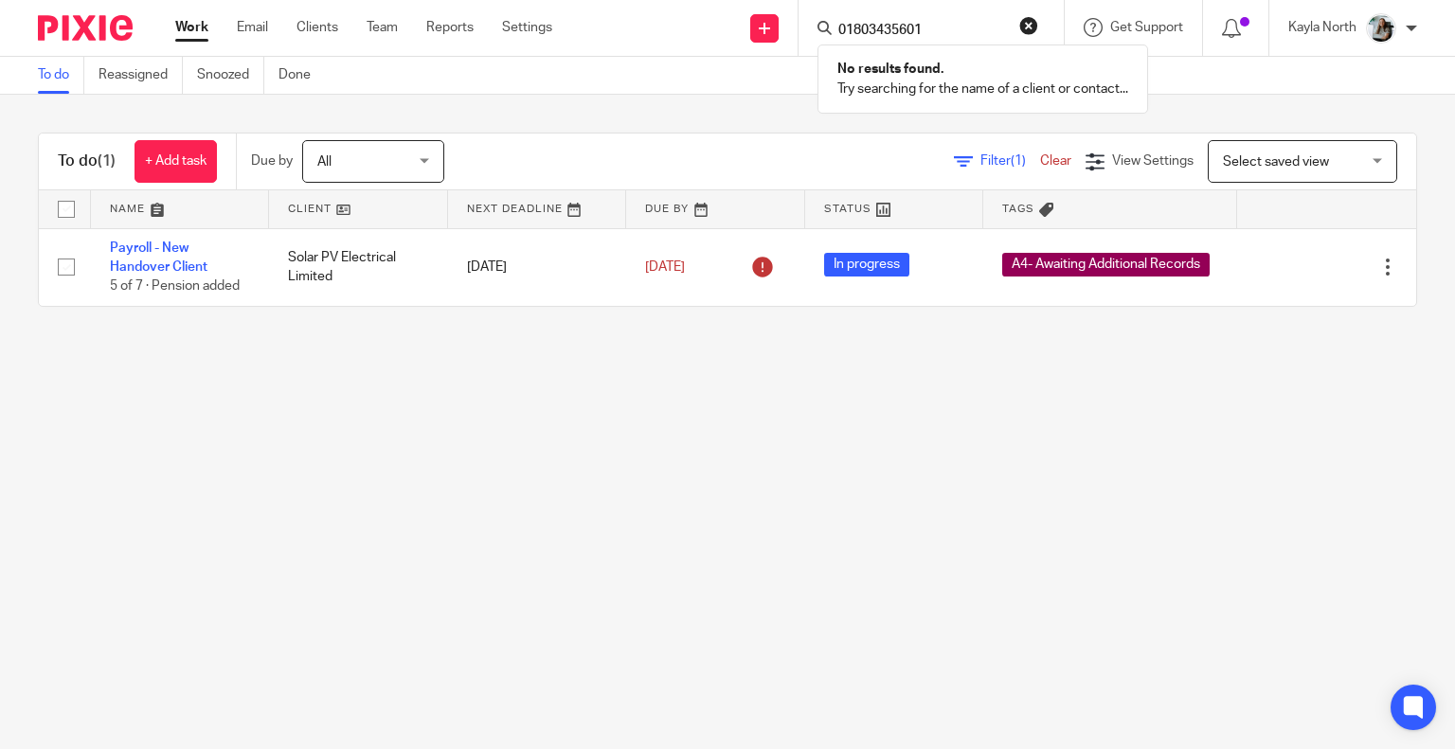
click at [872, 28] on input "01803435601" at bounding box center [921, 31] width 170 height 17
click at [967, 23] on input "01803 435601" at bounding box center [921, 31] width 170 height 17
type input "01803 435601"
click at [1029, 29] on button "reset" at bounding box center [1028, 25] width 19 height 19
